Goal: Find specific page/section: Find specific page/section

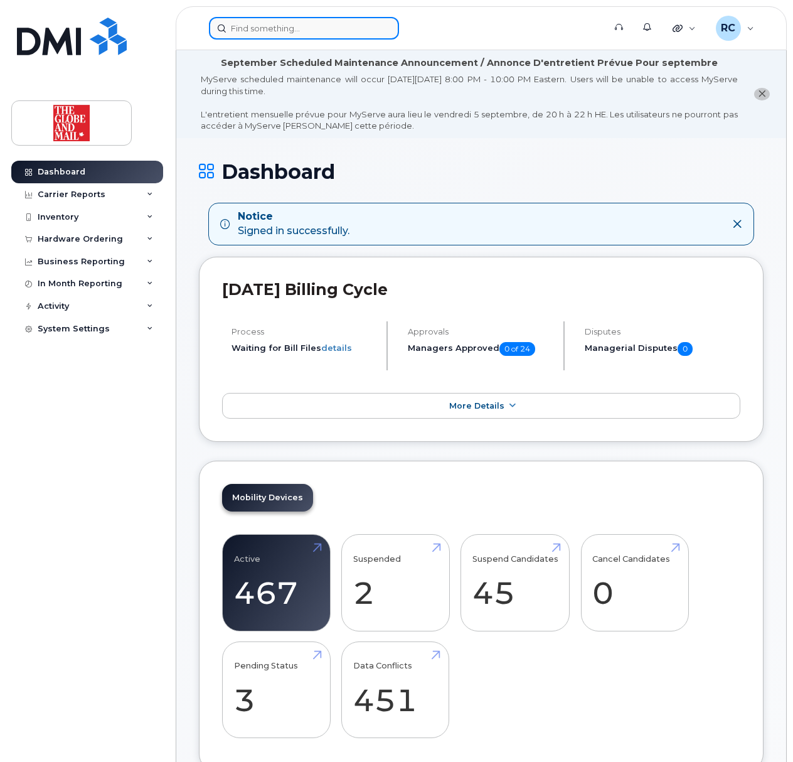
click at [292, 21] on input at bounding box center [304, 28] width 190 height 23
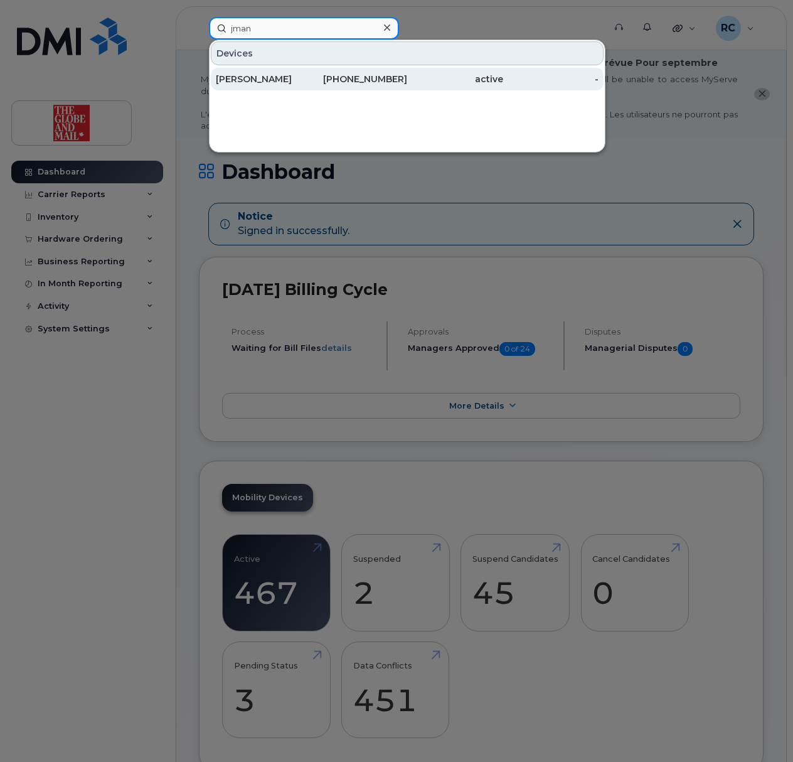
type input "jman"
click at [272, 78] on div "[PERSON_NAME]" at bounding box center [264, 79] width 96 height 13
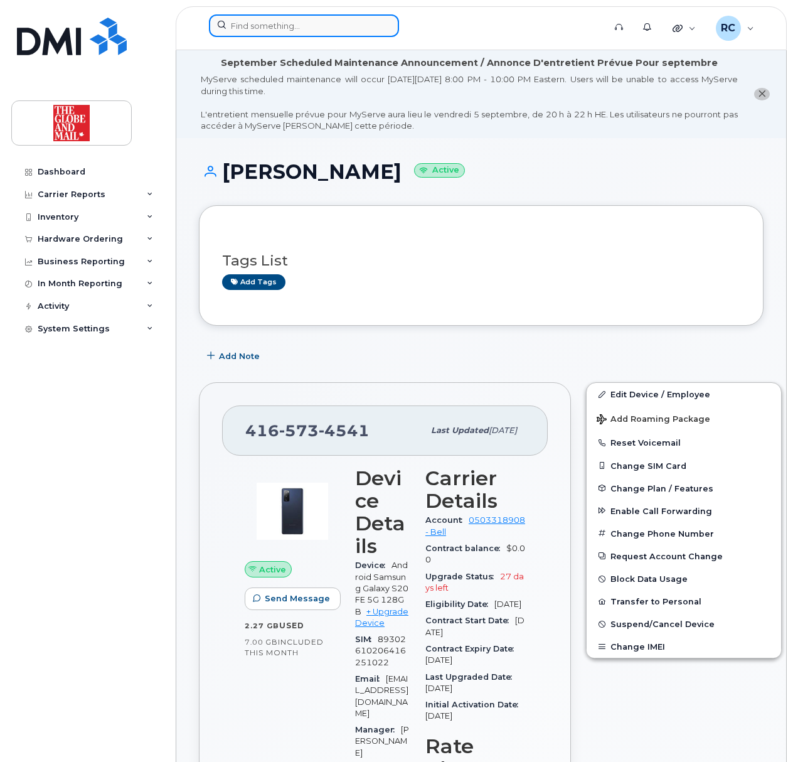
click at [321, 28] on input at bounding box center [304, 25] width 190 height 23
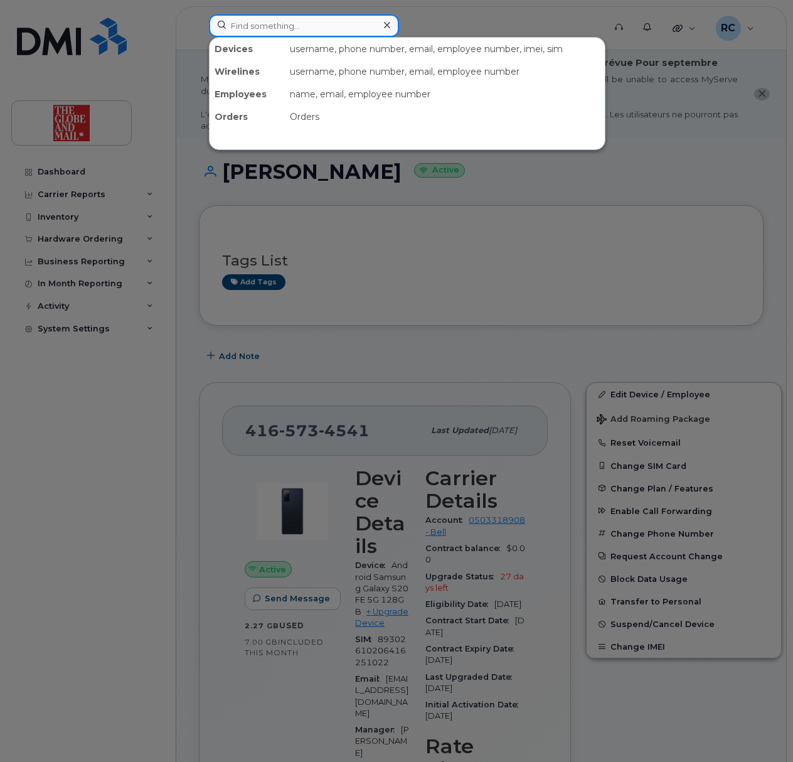
paste input "ITSTG-23516"
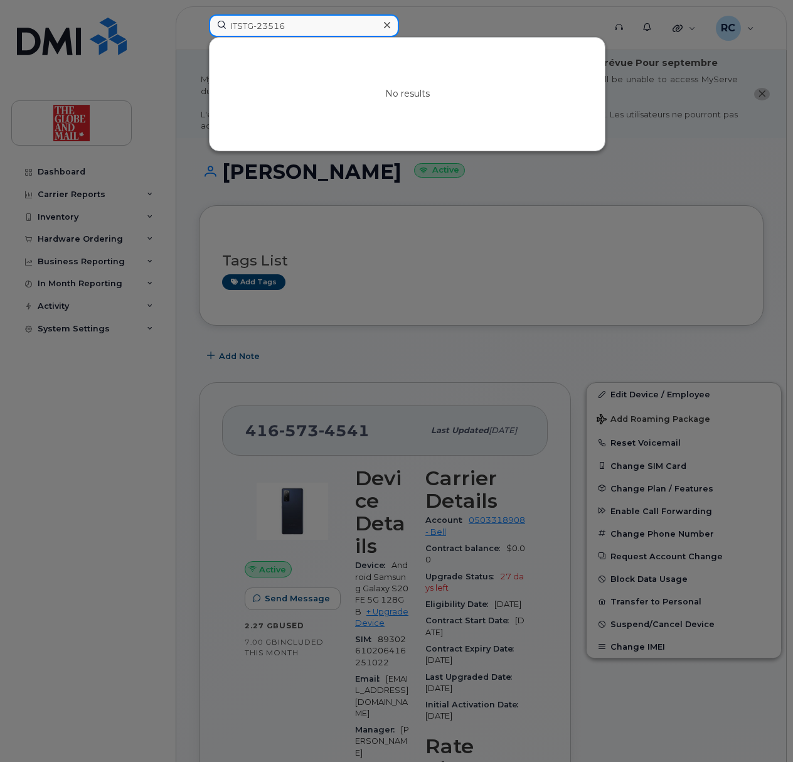
type input "ITSTG-23516"
